Goal: Task Accomplishment & Management: Manage account settings

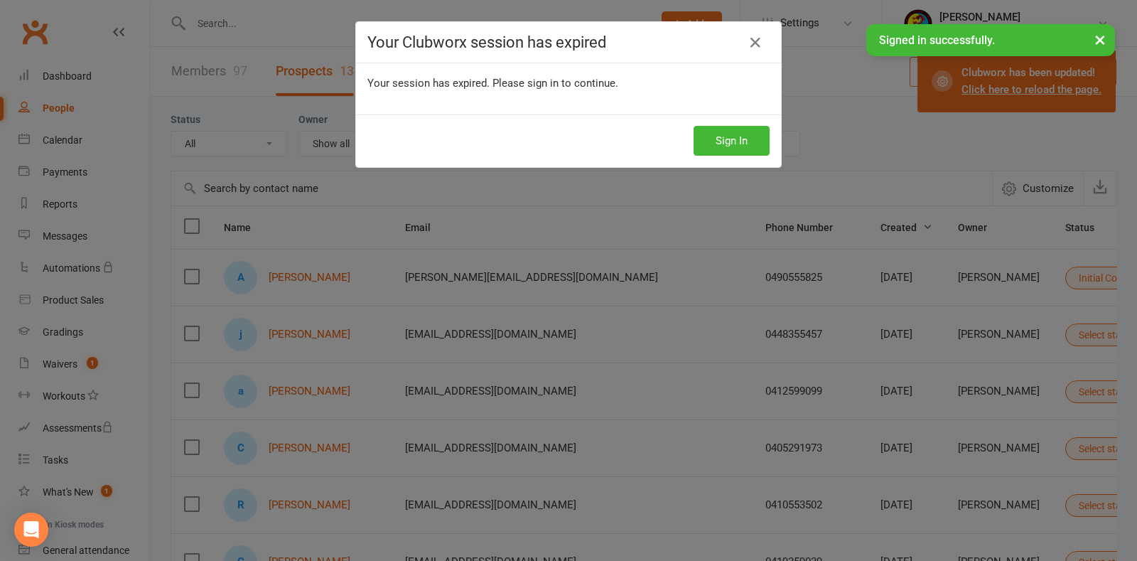
select select "25"
drag, startPoint x: 0, startPoint y: 0, endPoint x: 723, endPoint y: 134, distance: 735.9
click at [723, 134] on button "Sign In" at bounding box center [732, 141] width 76 height 30
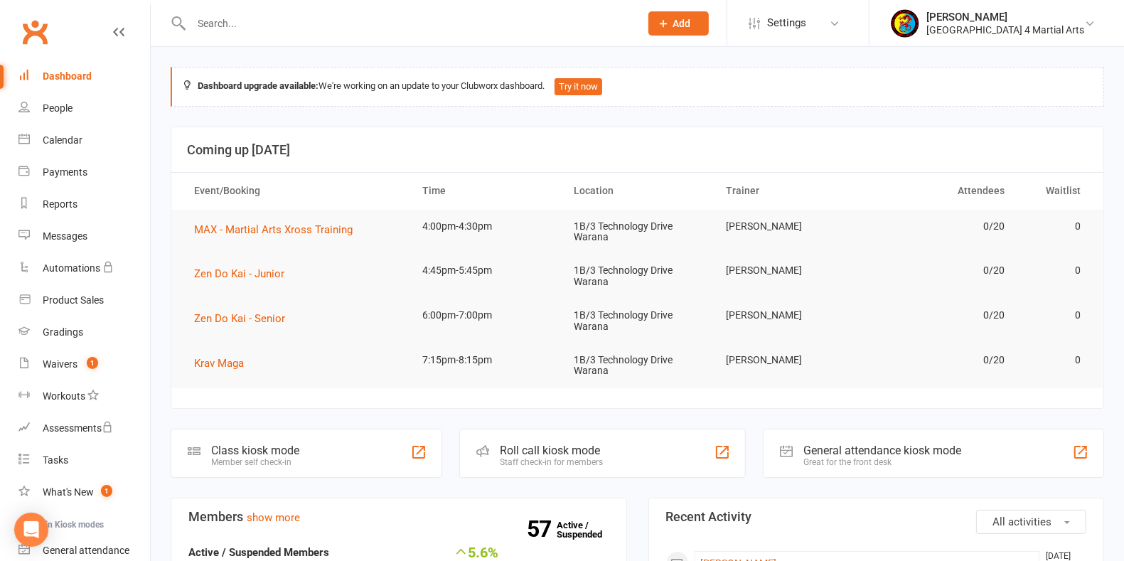
click at [287, 451] on div "Class kiosk mode" at bounding box center [255, 450] width 88 height 14
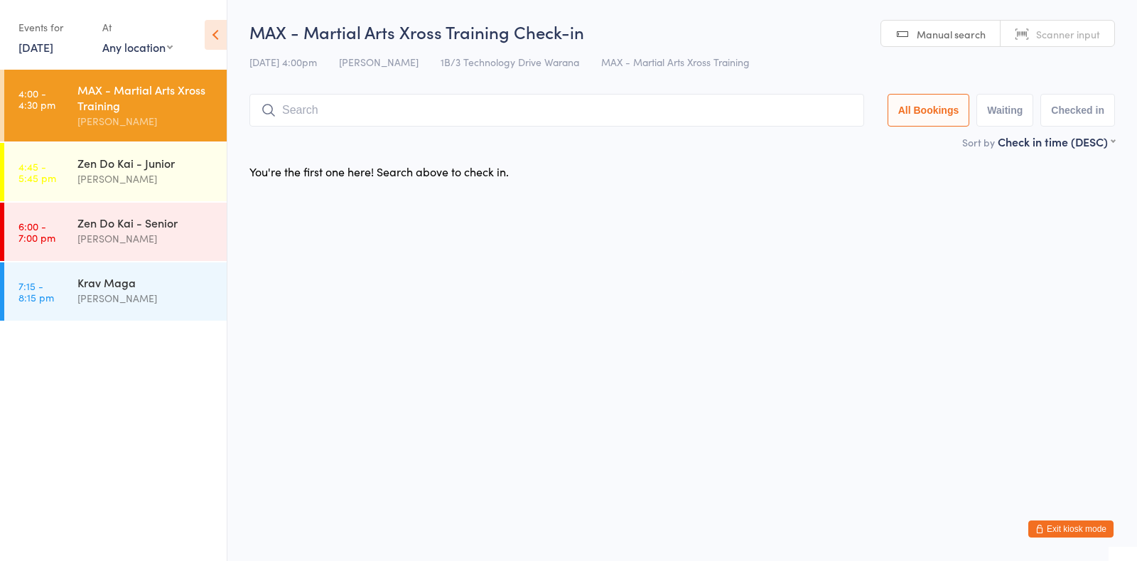
click at [1076, 525] on button "Exit kiosk mode" at bounding box center [1070, 528] width 85 height 17
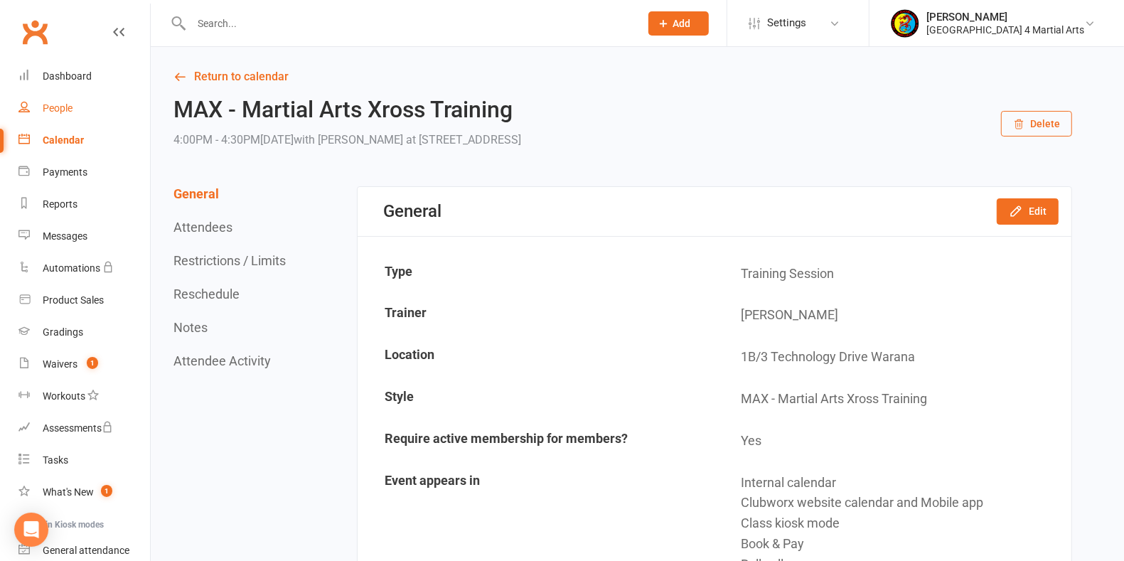
click at [63, 104] on div "People" at bounding box center [58, 107] width 30 height 11
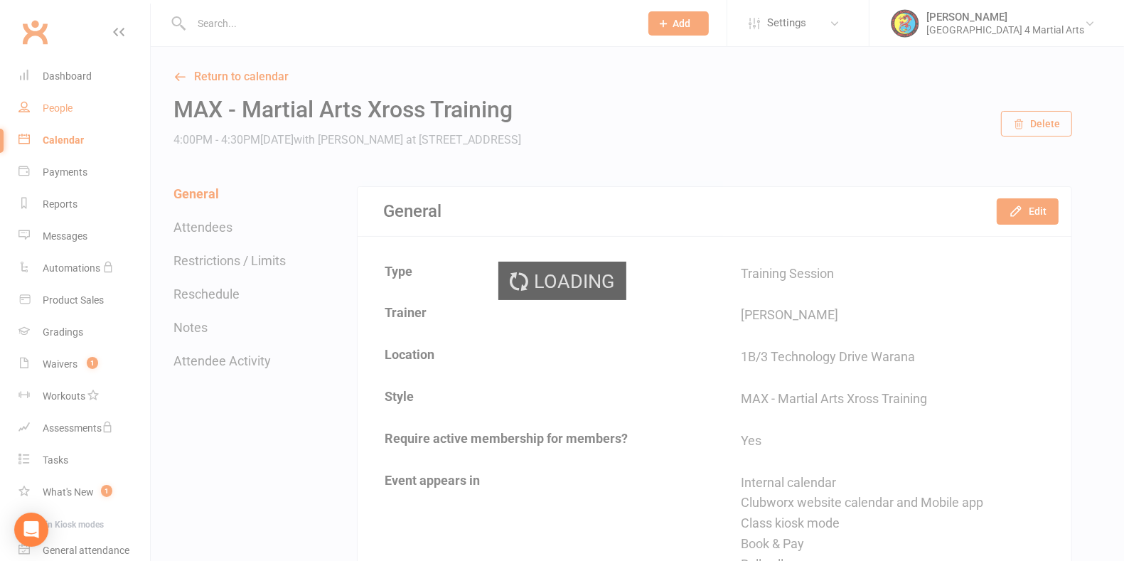
select select "100"
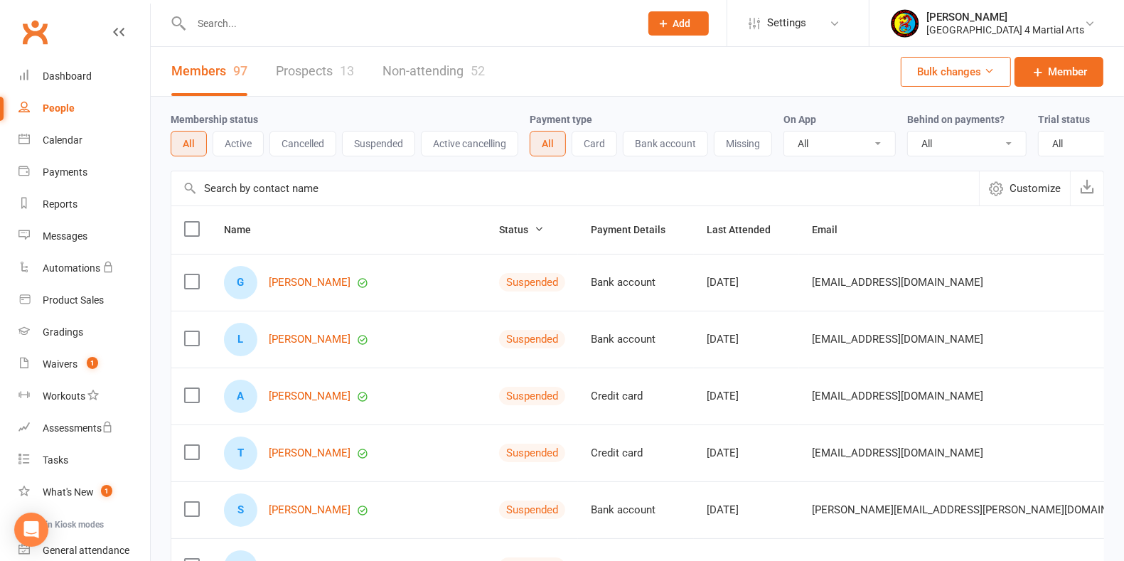
click at [302, 64] on link "Prospects 13" at bounding box center [315, 71] width 78 height 49
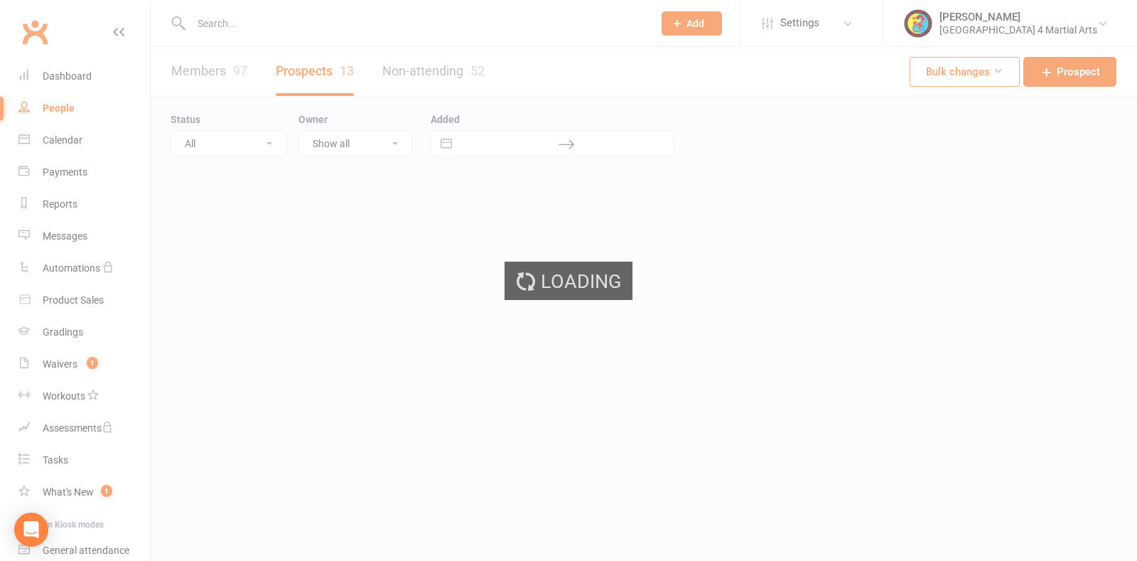
select select "25"
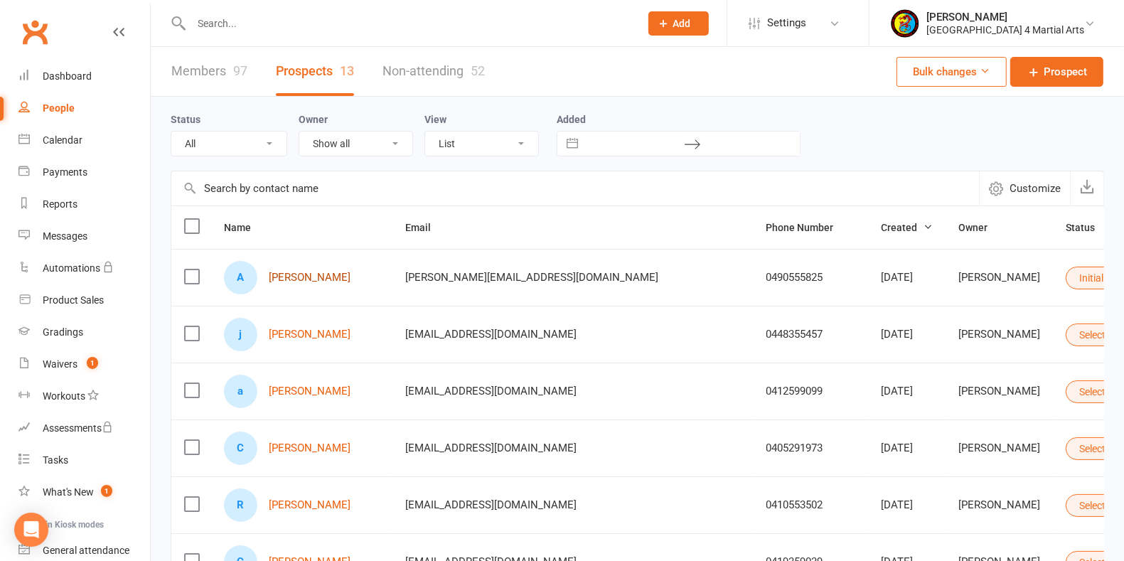
click at [334, 271] on link "[PERSON_NAME]" at bounding box center [310, 277] width 82 height 12
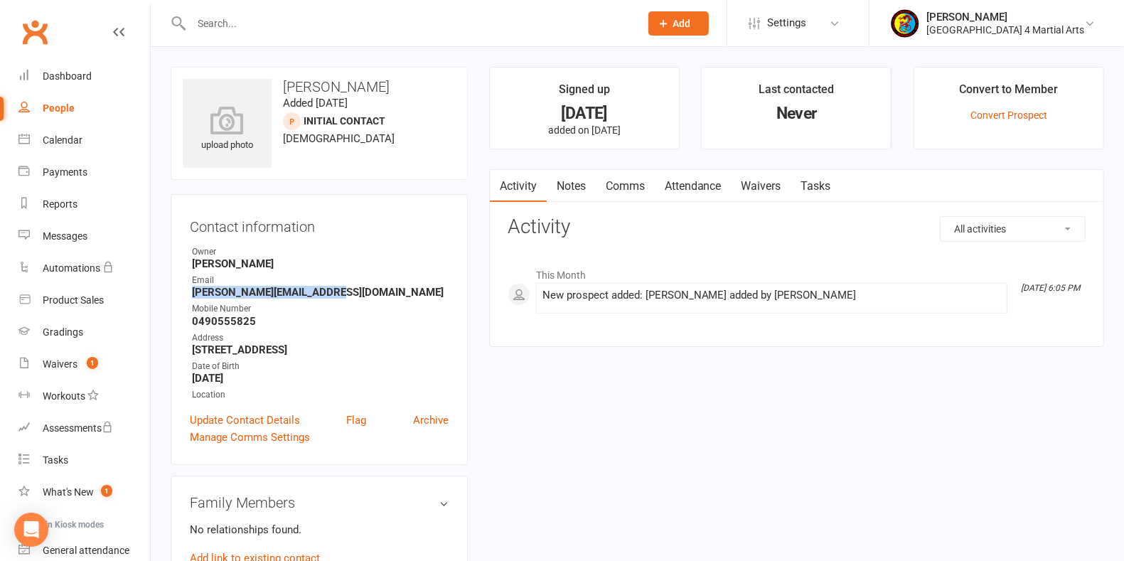
drag, startPoint x: 190, startPoint y: 292, endPoint x: 327, endPoint y: 291, distance: 136.5
click at [327, 291] on li "Email aaron_sproule@hotmail.com" at bounding box center [319, 286] width 259 height 25
copy strong "[PERSON_NAME][EMAIL_ADDRESS][DOMAIN_NAME]"
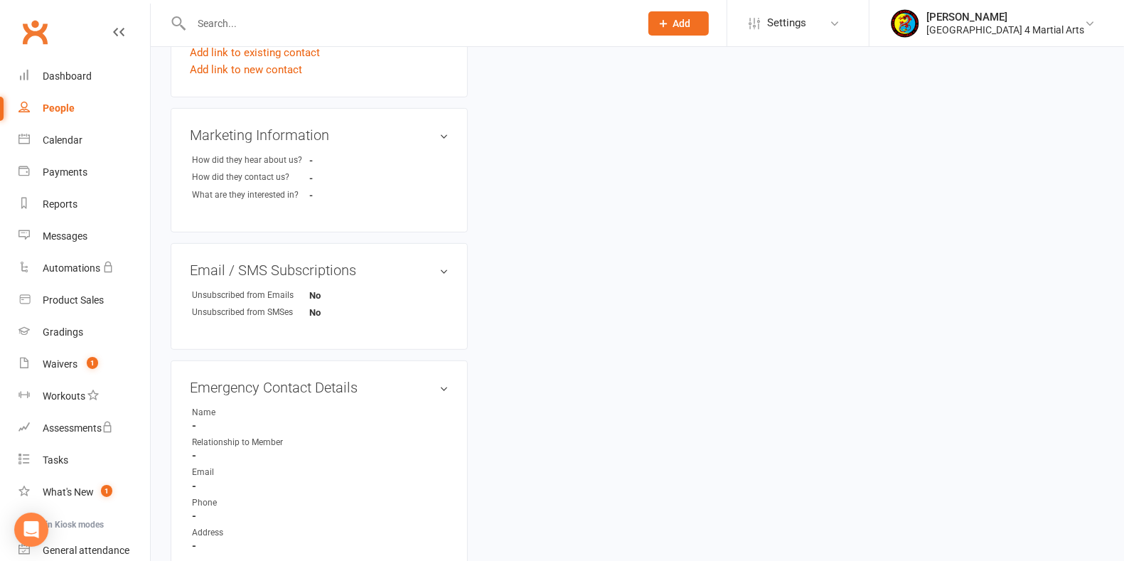
scroll to position [690, 0]
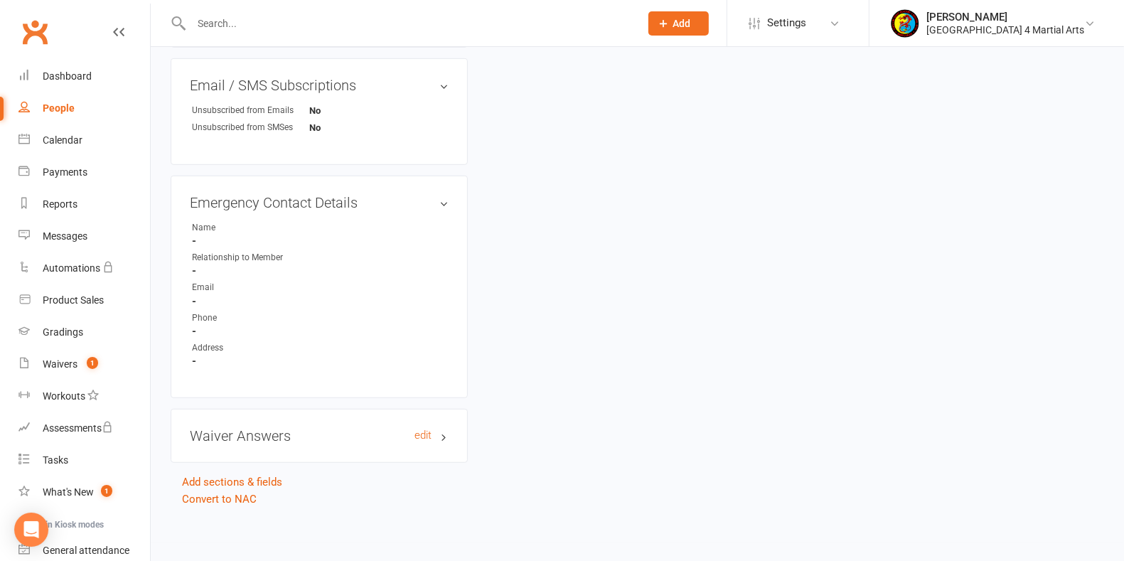
click at [445, 434] on h3 "Waiver Answers edit" at bounding box center [319, 436] width 259 height 16
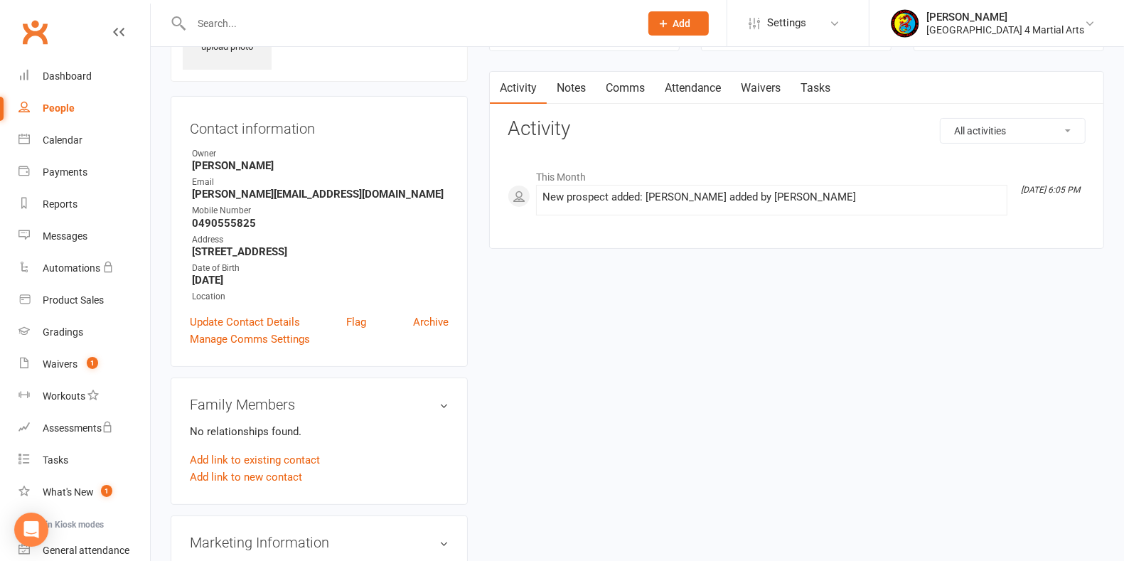
scroll to position [97, 0]
click at [769, 93] on link "Waivers" at bounding box center [761, 89] width 60 height 33
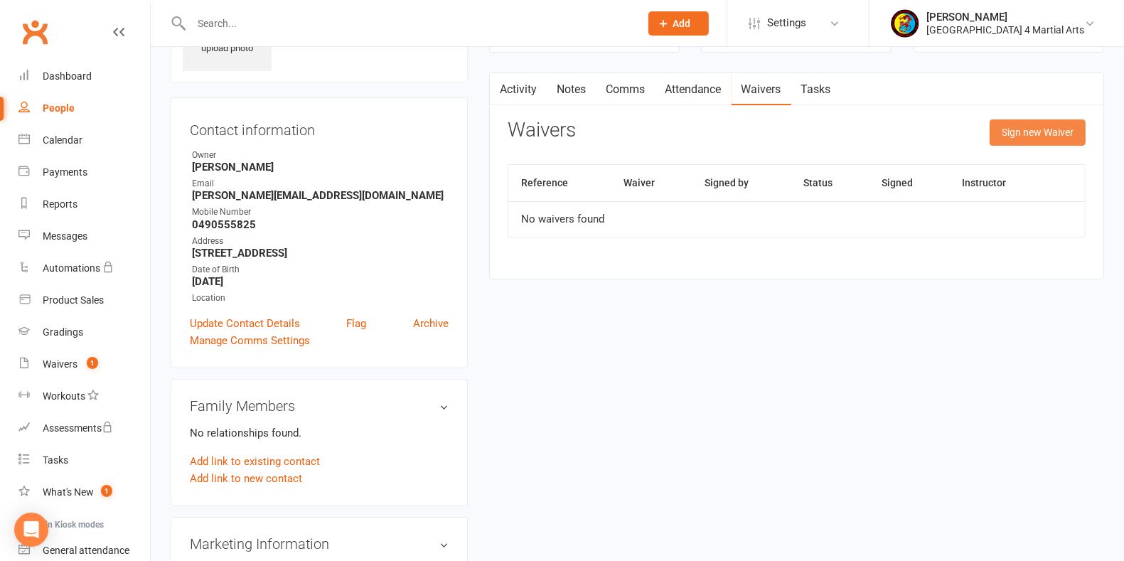
click at [1031, 128] on button "Sign new Waiver" at bounding box center [1037, 132] width 96 height 26
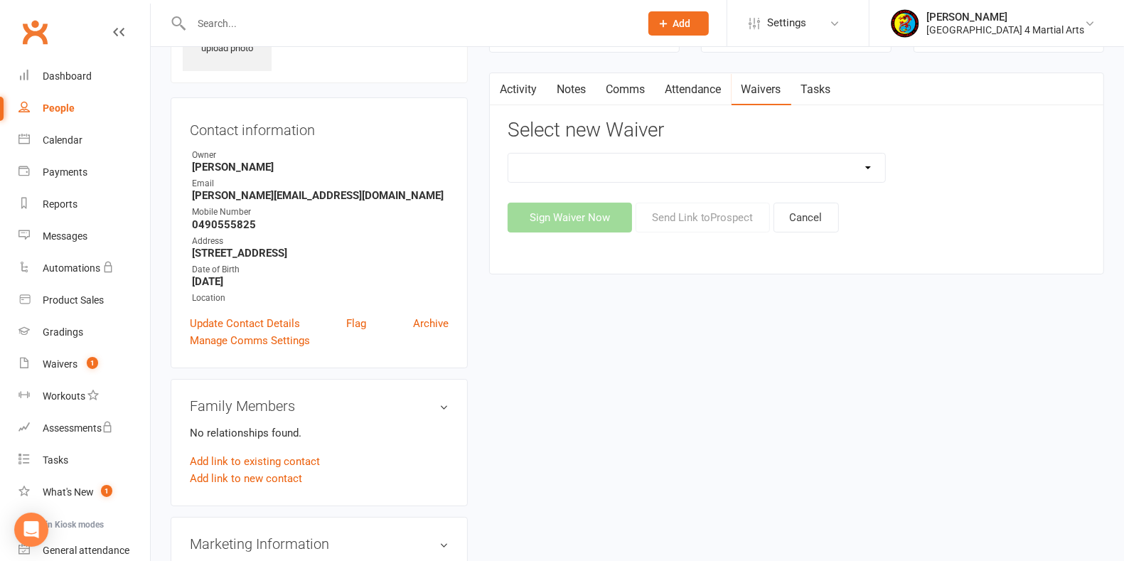
click at [709, 214] on div "Sign Waiver Now Send Link to Prospect Cancel" at bounding box center [796, 218] width 578 height 30
click at [861, 157] on select "New Member Waiver Agreement New Prospect Waiver Agreeme Payment Authority Waiver" at bounding box center [696, 168] width 377 height 28
select select "6913"
click at [508, 154] on select "New Member Waiver Agreement New Prospect Waiver Agreeme Payment Authority Waiver" at bounding box center [696, 168] width 377 height 28
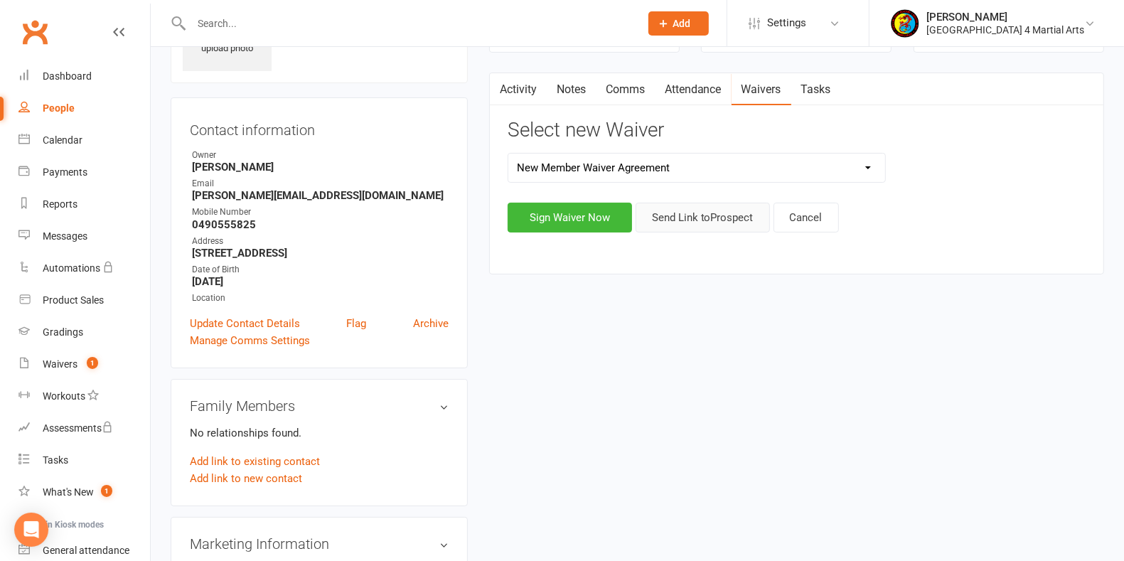
click at [699, 212] on button "Send Link to Prospect" at bounding box center [702, 218] width 134 height 30
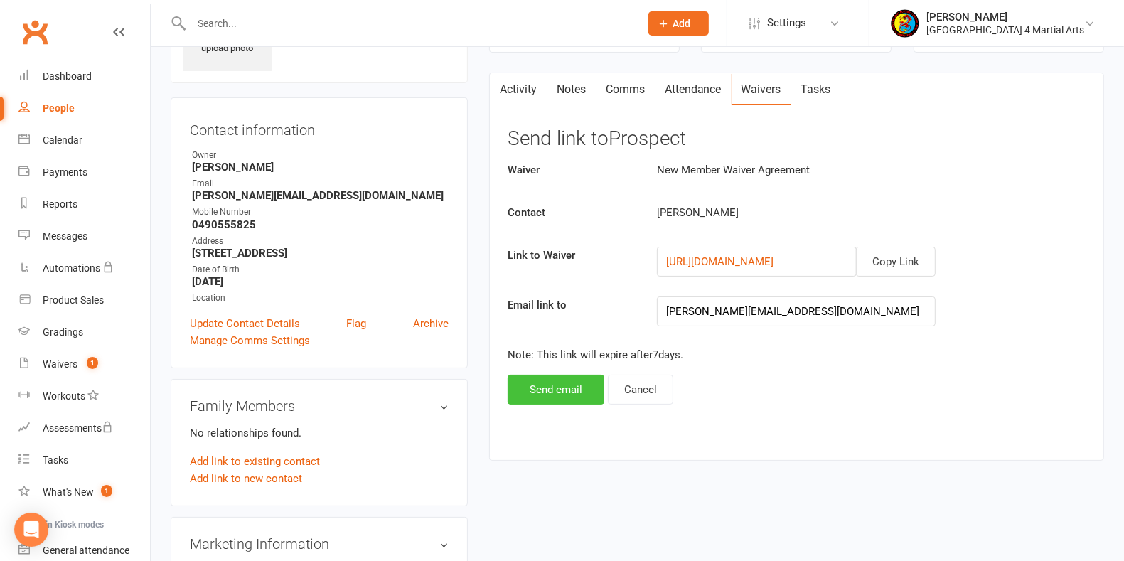
click at [554, 383] on button "Send email" at bounding box center [555, 390] width 97 height 30
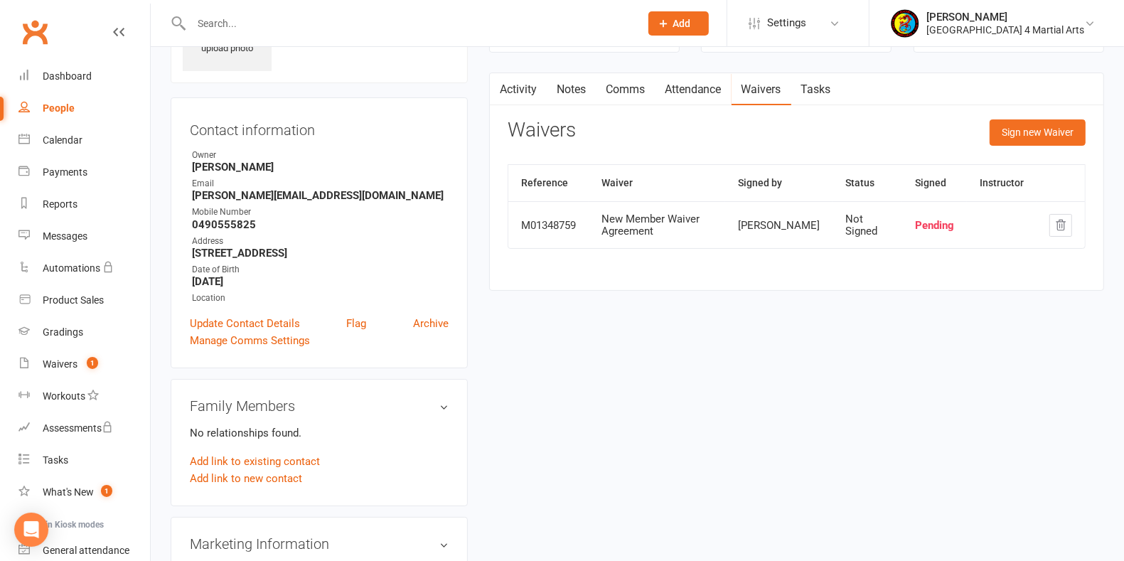
click at [301, 21] on input "text" at bounding box center [408, 24] width 443 height 20
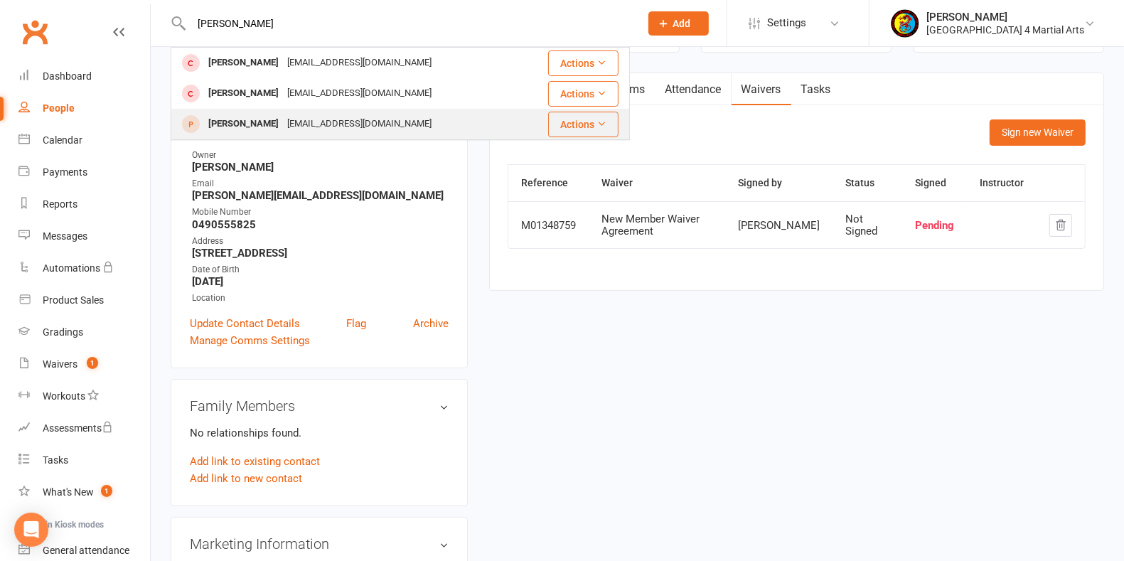
type input "james"
click at [360, 124] on div "[EMAIL_ADDRESS][DOMAIN_NAME]" at bounding box center [359, 124] width 153 height 21
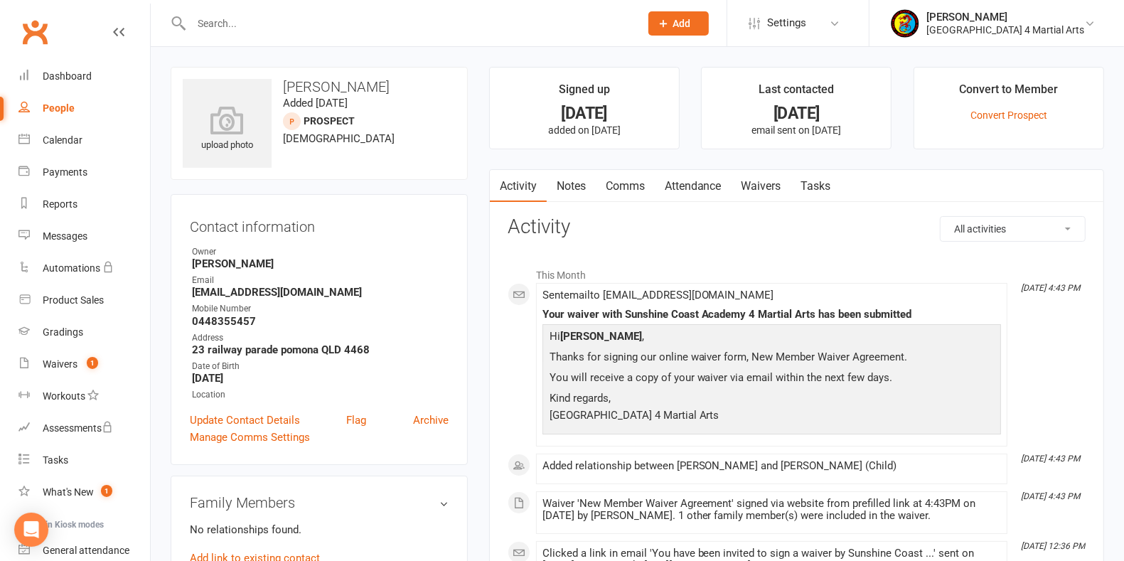
click at [771, 181] on link "Waivers" at bounding box center [761, 186] width 60 height 33
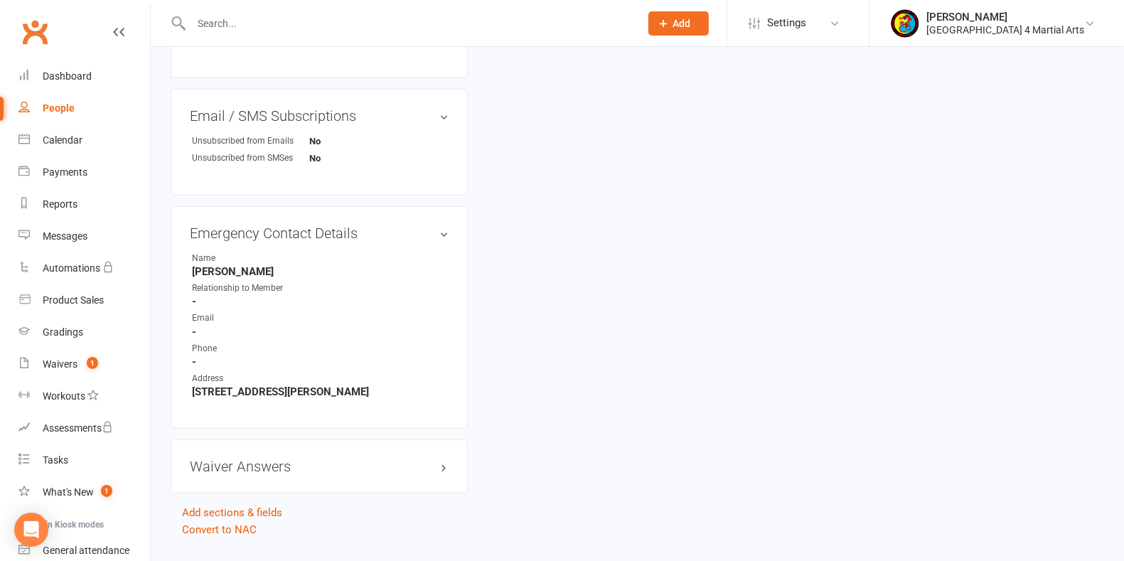
scroll to position [690, 0]
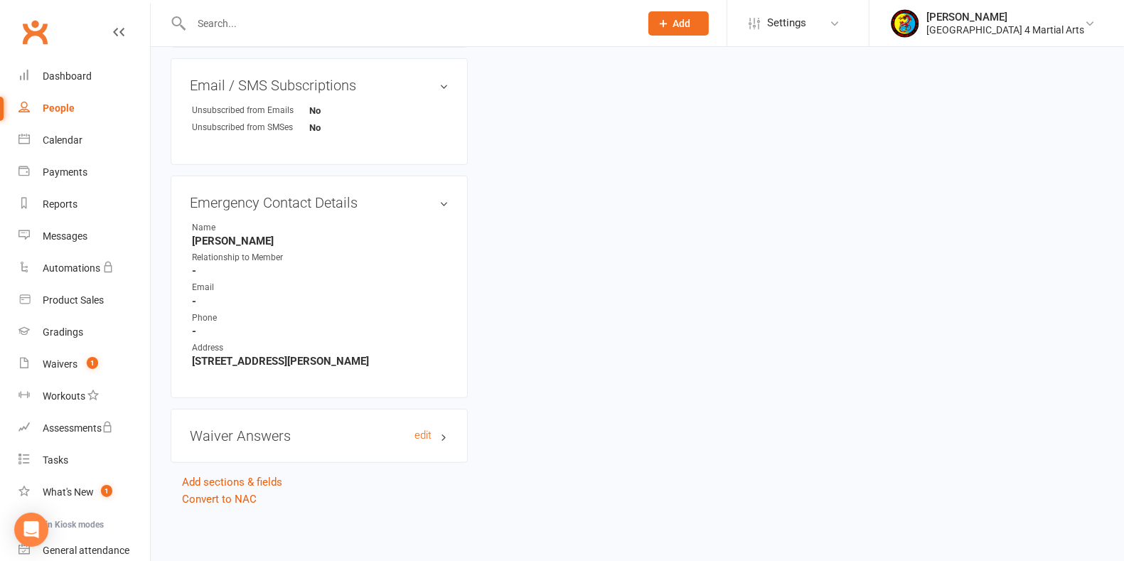
click at [434, 431] on h3 "Waiver Answers edit" at bounding box center [319, 436] width 259 height 16
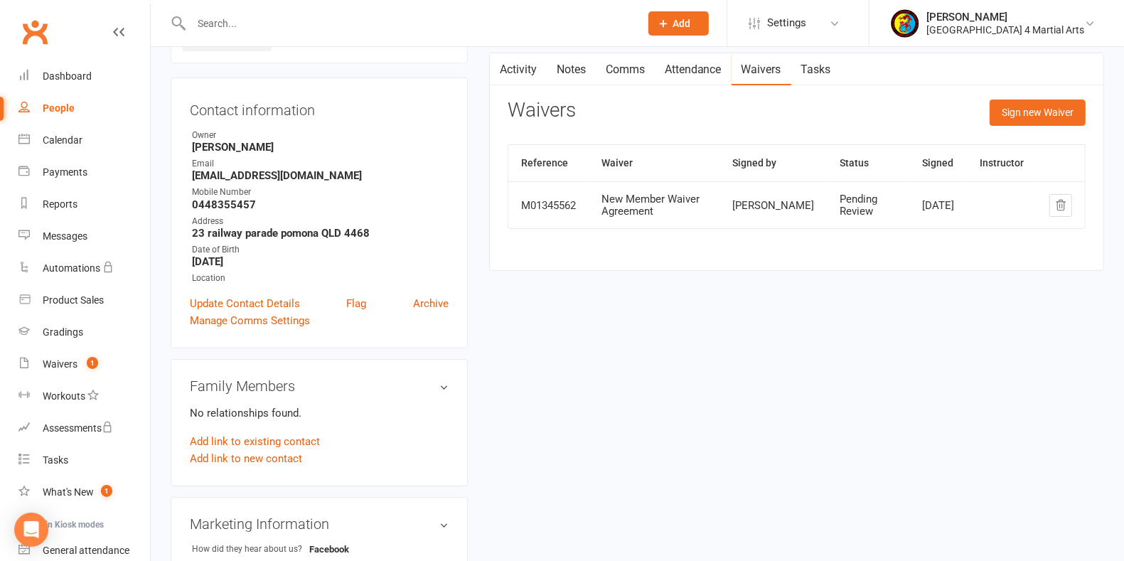
scroll to position [0, 0]
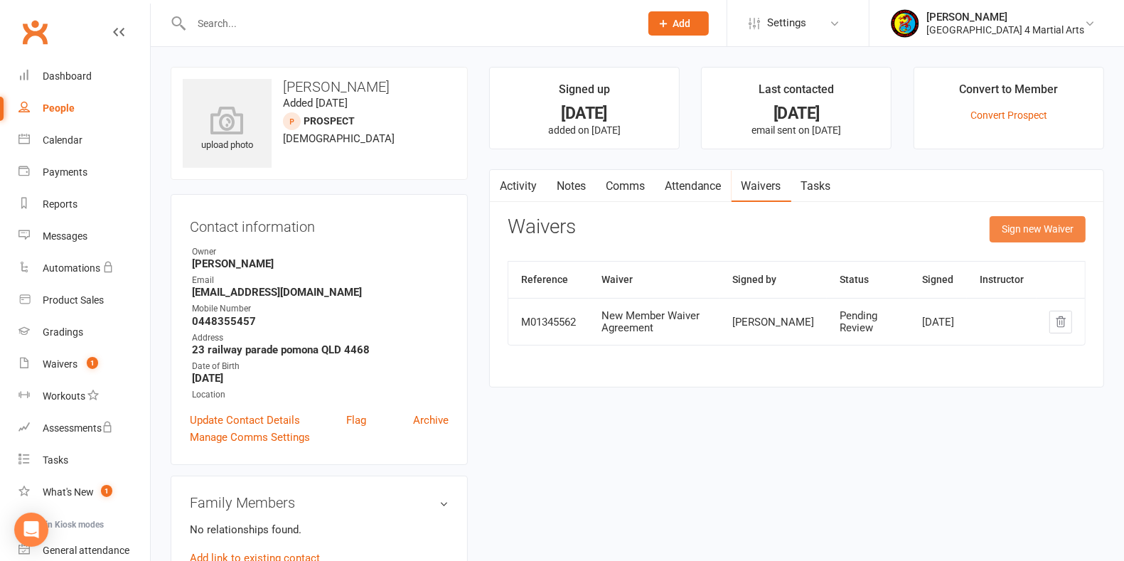
click at [1004, 236] on button "Sign new Waiver" at bounding box center [1037, 229] width 96 height 26
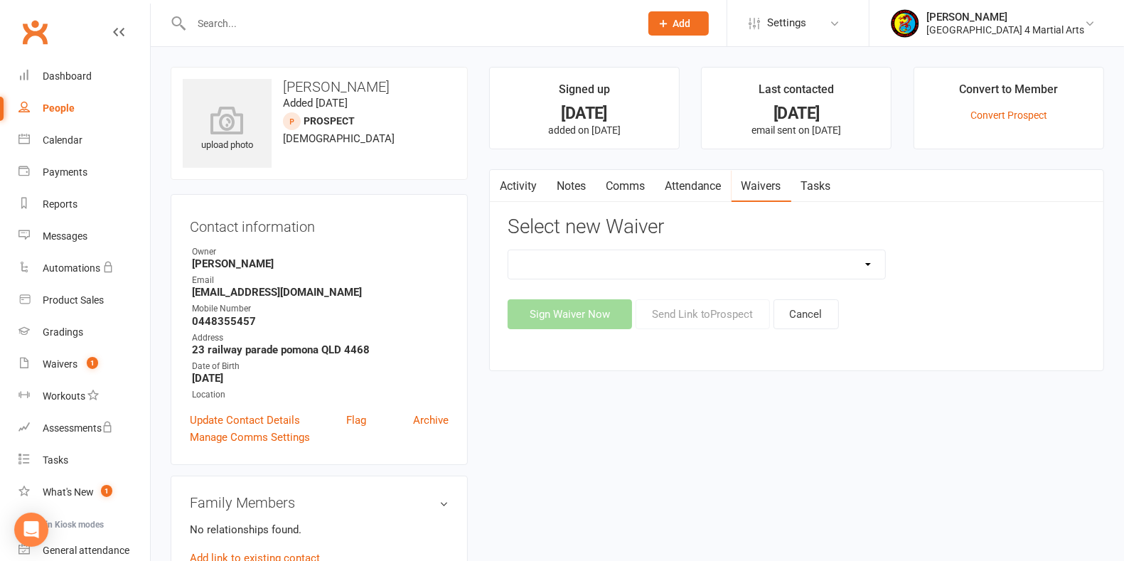
click at [233, 26] on input "text" at bounding box center [408, 24] width 443 height 20
click at [75, 79] on div "Dashboard" at bounding box center [67, 75] width 49 height 11
